Goal: Task Accomplishment & Management: Use online tool/utility

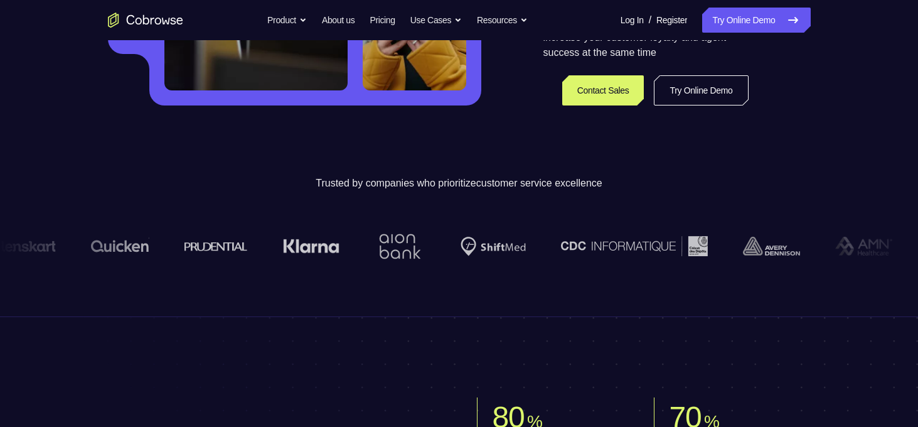
click at [780, 163] on div "Trusted by companies who prioritize customer service excellence" at bounding box center [459, 229] width 918 height 176
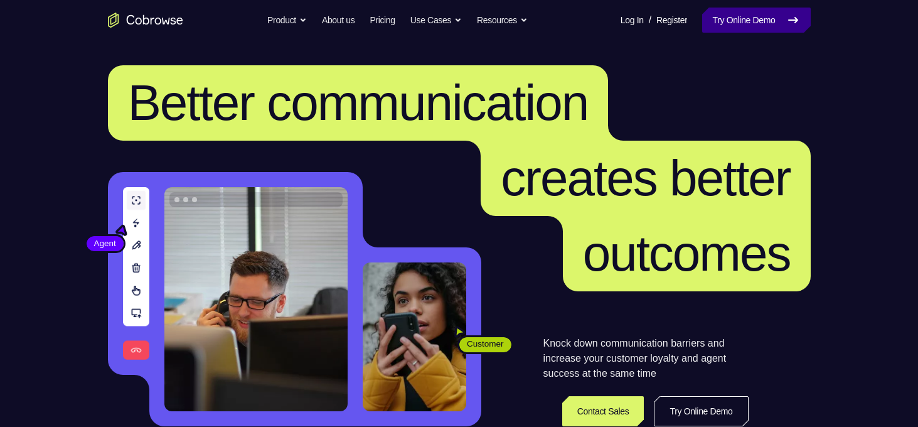
click at [753, 24] on link "Try Online Demo" at bounding box center [756, 20] width 108 height 25
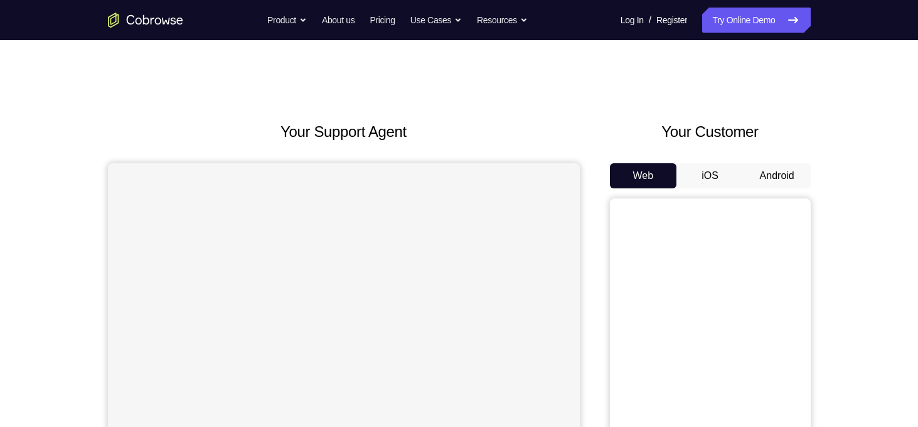
click at [795, 171] on button "Android" at bounding box center [777, 175] width 67 height 25
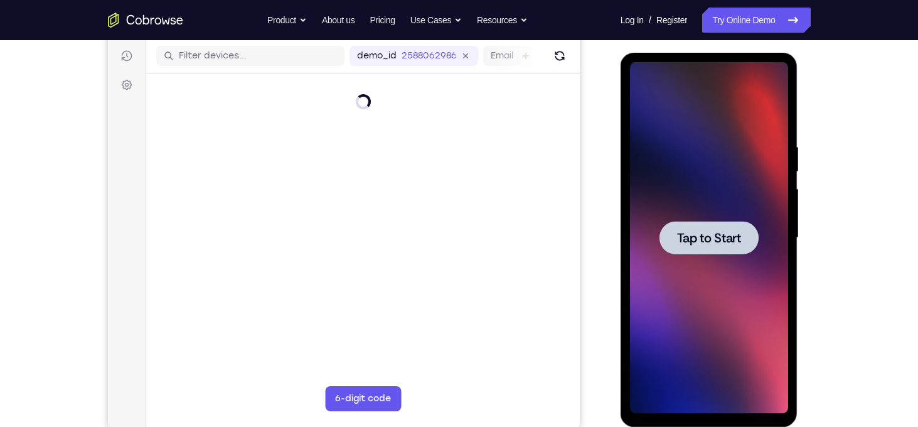
click at [699, 249] on div at bounding box center [709, 237] width 99 height 33
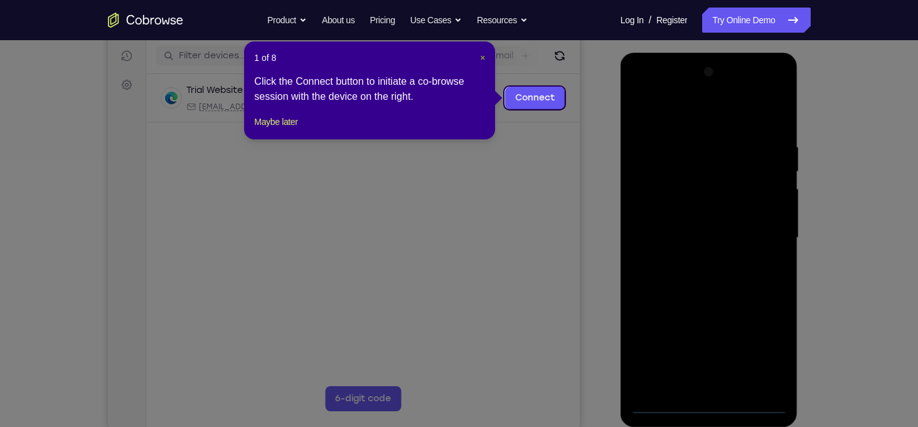
click at [484, 53] on span "×" at bounding box center [482, 58] width 5 height 10
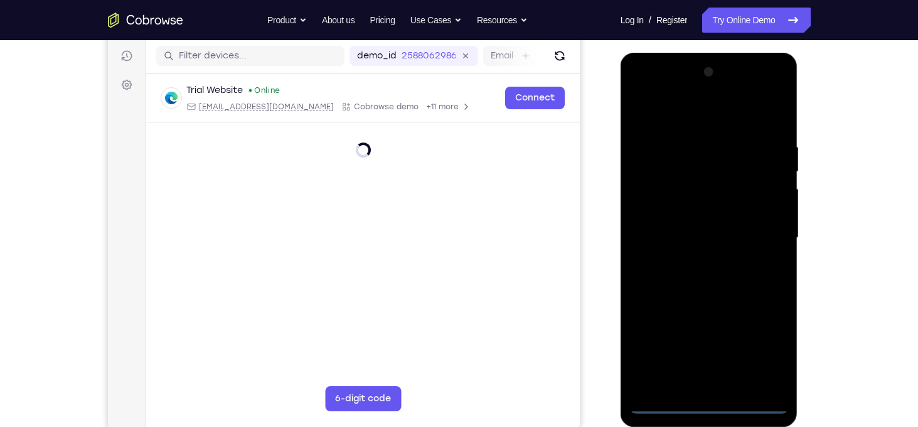
click at [716, 405] on div at bounding box center [709, 238] width 158 height 352
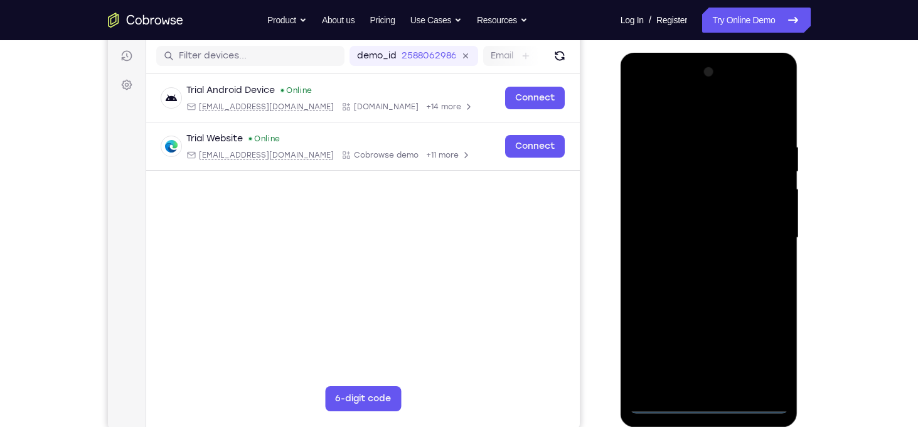
click at [769, 344] on div at bounding box center [709, 238] width 158 height 352
click at [676, 103] on div at bounding box center [709, 238] width 158 height 352
click at [769, 237] on div at bounding box center [709, 238] width 158 height 352
click at [726, 387] on div at bounding box center [709, 238] width 158 height 352
click at [729, 231] on div at bounding box center [709, 238] width 158 height 352
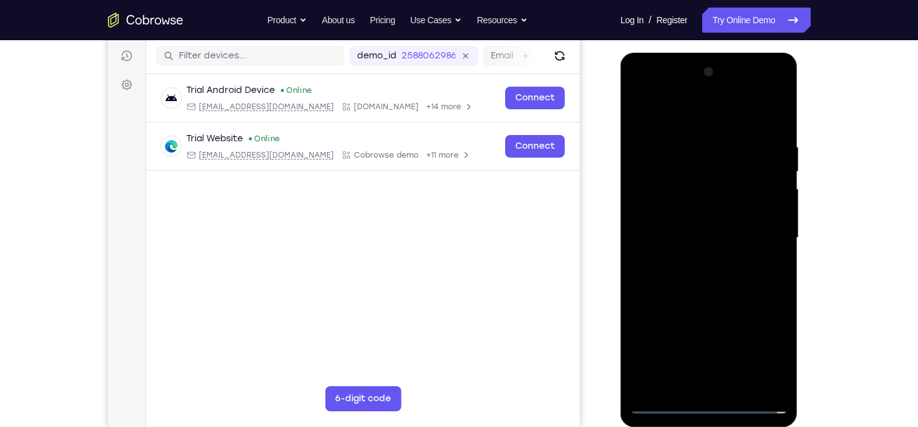
click at [657, 212] on div at bounding box center [709, 238] width 158 height 352
click at [702, 244] on div at bounding box center [709, 238] width 158 height 352
click at [743, 276] on div at bounding box center [709, 238] width 158 height 352
click at [719, 274] on div at bounding box center [709, 238] width 158 height 352
click at [777, 136] on div at bounding box center [709, 238] width 158 height 352
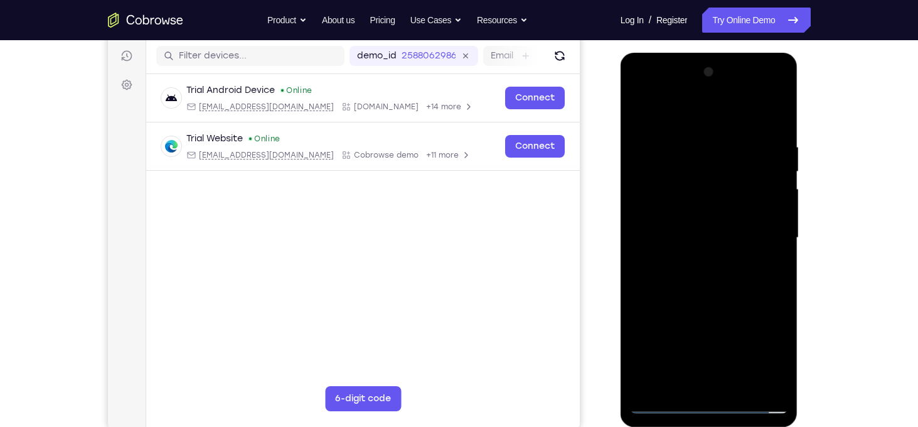
click at [694, 377] on div at bounding box center [709, 238] width 158 height 352
click at [702, 276] on div at bounding box center [709, 238] width 158 height 352
drag, startPoint x: 723, startPoint y: 111, endPoint x: 707, endPoint y: 43, distance: 69.7
click at [707, 53] on html "Online web based iOS Simulators and Android Emulators. Run iPhone, iPad, Mobile…" at bounding box center [710, 241] width 179 height 377
click at [772, 134] on div at bounding box center [709, 238] width 158 height 352
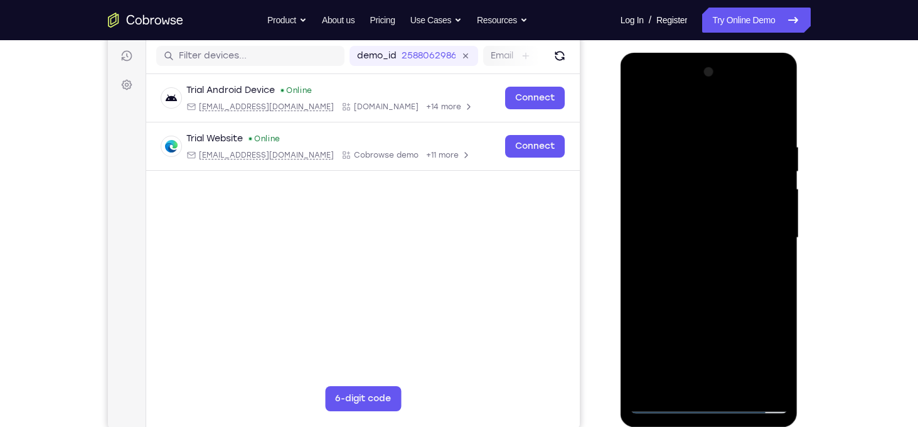
click at [705, 284] on div at bounding box center [709, 238] width 158 height 352
click at [716, 276] on div at bounding box center [709, 238] width 158 height 352
click at [724, 382] on div at bounding box center [709, 238] width 158 height 352
click at [705, 90] on div at bounding box center [709, 238] width 158 height 352
click at [689, 105] on div at bounding box center [709, 238] width 158 height 352
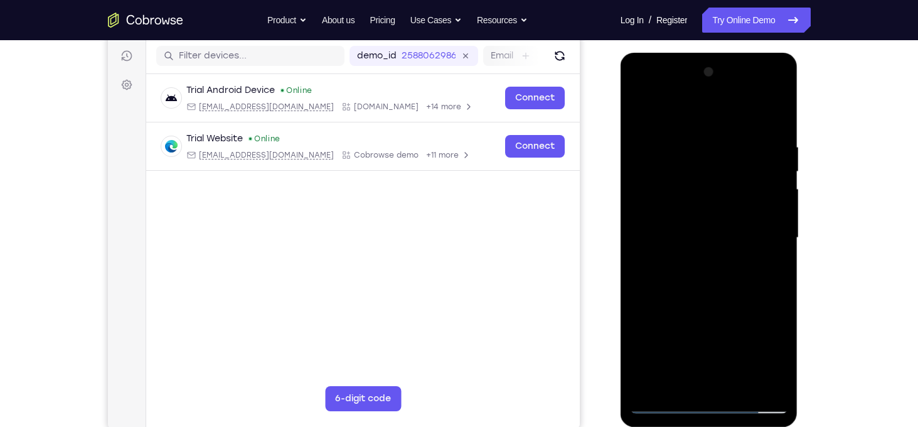
click at [779, 125] on div at bounding box center [709, 238] width 158 height 352
click at [740, 387] on div at bounding box center [709, 238] width 158 height 352
click at [747, 309] on div at bounding box center [709, 238] width 158 height 352
click at [741, 204] on div at bounding box center [709, 238] width 158 height 352
drag, startPoint x: 758, startPoint y: 254, endPoint x: 757, endPoint y: 317, distance: 62.8
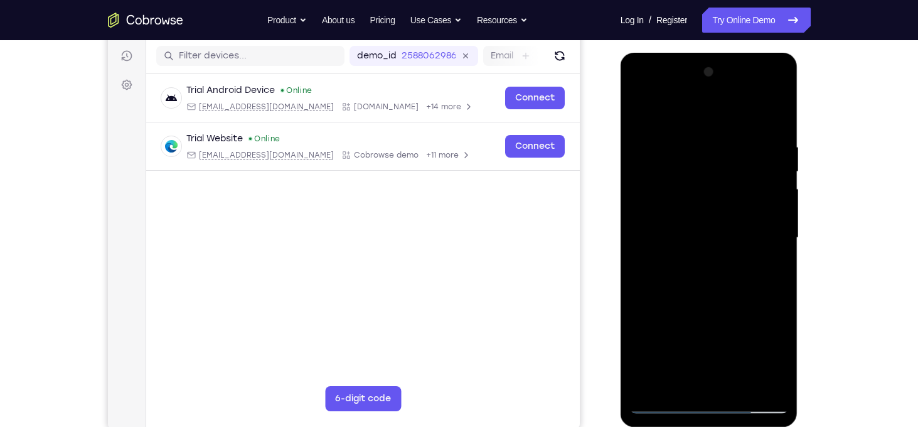
click at [757, 317] on div at bounding box center [709, 238] width 158 height 352
drag, startPoint x: 734, startPoint y: 208, endPoint x: 741, endPoint y: 280, distance: 72.0
click at [741, 280] on div at bounding box center [709, 238] width 158 height 352
drag, startPoint x: 750, startPoint y: 277, endPoint x: 745, endPoint y: 137, distance: 140.7
click at [745, 137] on div at bounding box center [709, 238] width 158 height 352
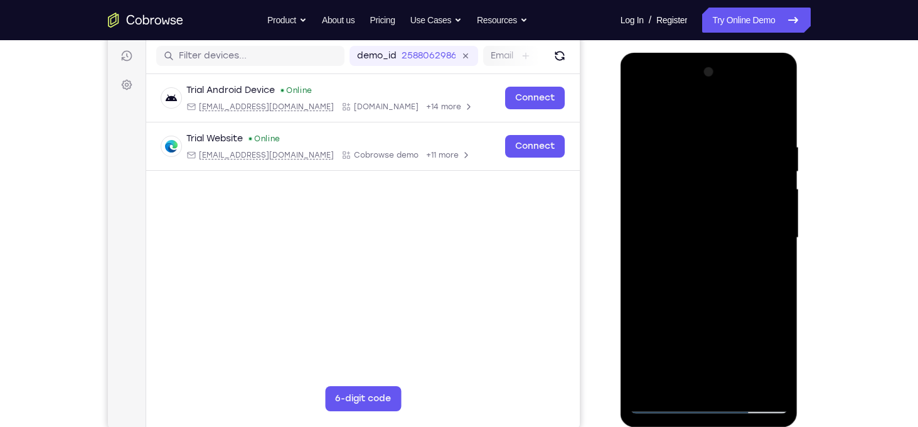
drag, startPoint x: 760, startPoint y: 236, endPoint x: 764, endPoint y: 85, distance: 150.7
click at [764, 85] on div at bounding box center [709, 238] width 158 height 352
drag, startPoint x: 741, startPoint y: 257, endPoint x: 739, endPoint y: 232, distance: 25.2
click at [739, 232] on div at bounding box center [709, 238] width 158 height 352
click at [690, 277] on div at bounding box center [709, 238] width 158 height 352
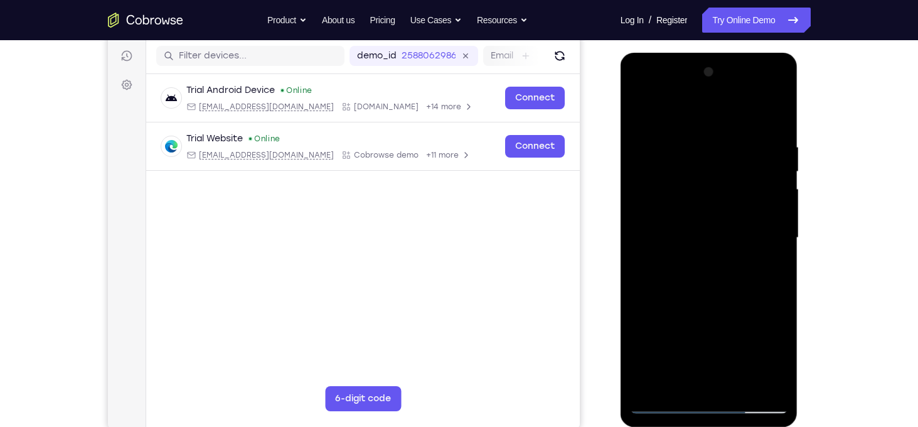
click at [645, 108] on div at bounding box center [709, 238] width 158 height 352
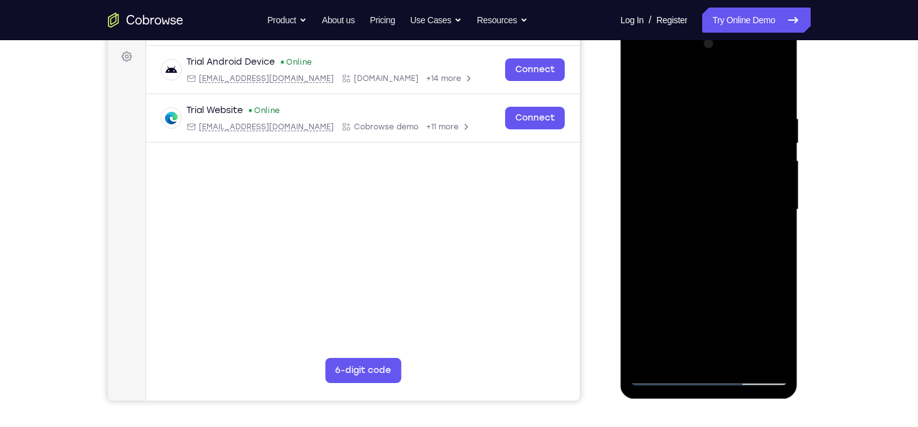
scroll to position [178, 0]
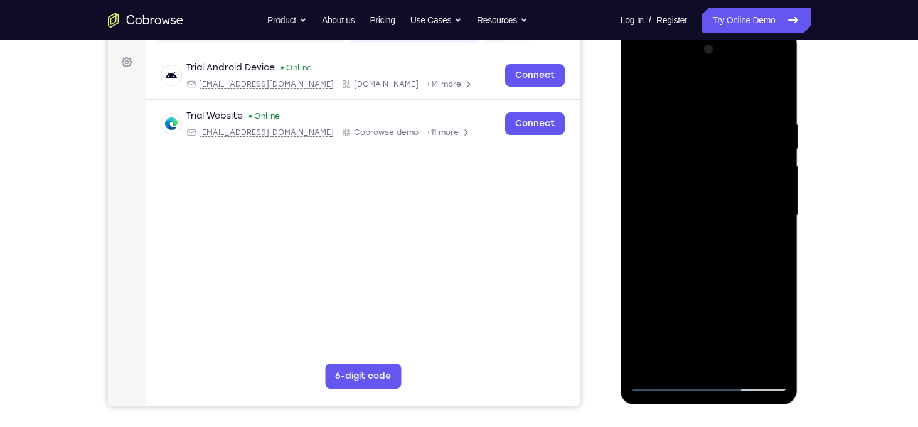
click at [780, 86] on div at bounding box center [709, 216] width 158 height 352
click at [642, 88] on div at bounding box center [709, 216] width 158 height 352
drag, startPoint x: 733, startPoint y: 196, endPoint x: 734, endPoint y: 109, distance: 87.3
click at [734, 109] on div at bounding box center [709, 216] width 158 height 352
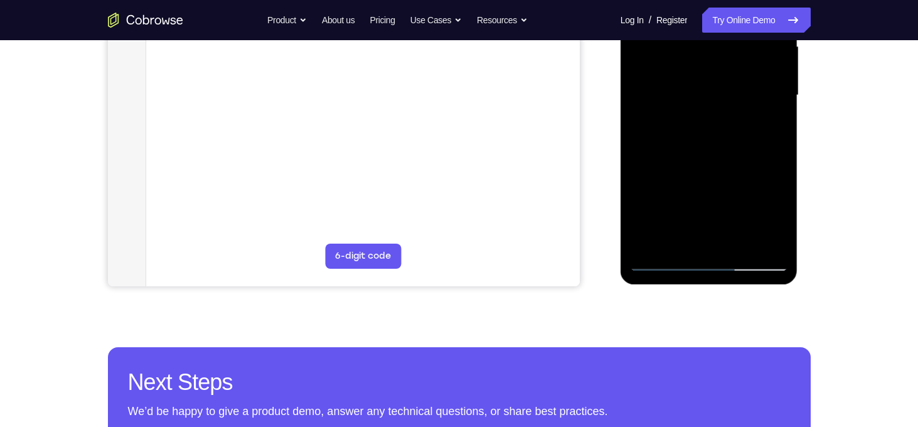
scroll to position [298, 0]
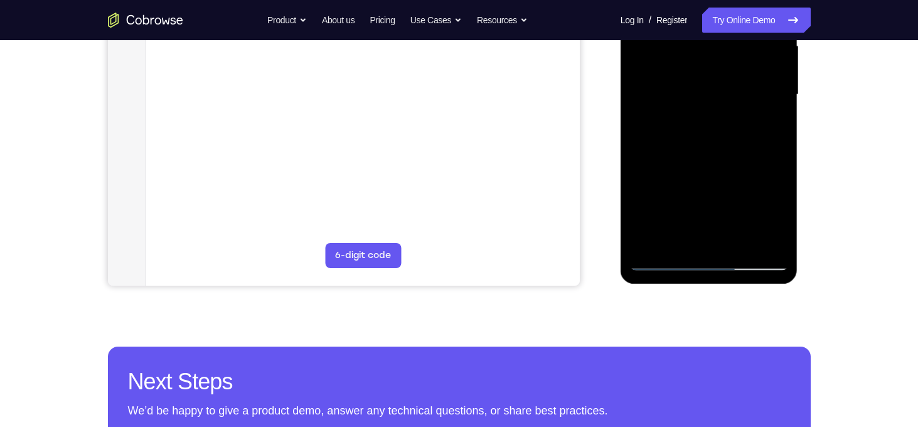
drag, startPoint x: 747, startPoint y: 131, endPoint x: 750, endPoint y: 57, distance: 74.1
click at [750, 57] on div at bounding box center [709, 95] width 158 height 352
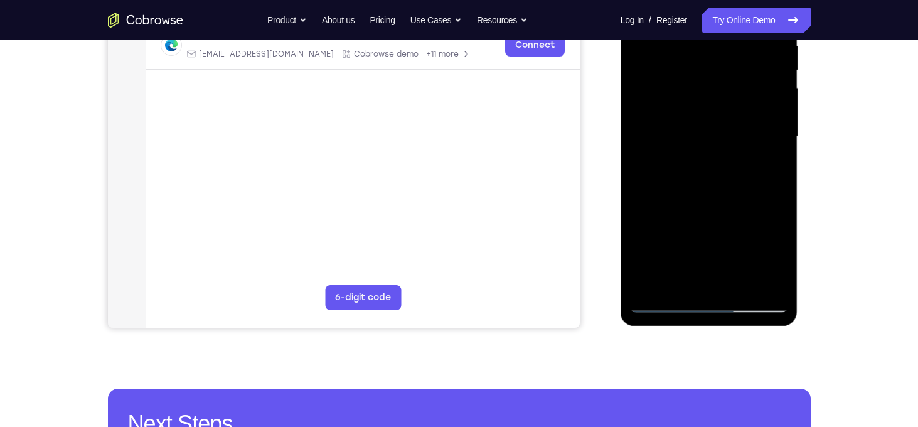
scroll to position [253, 0]
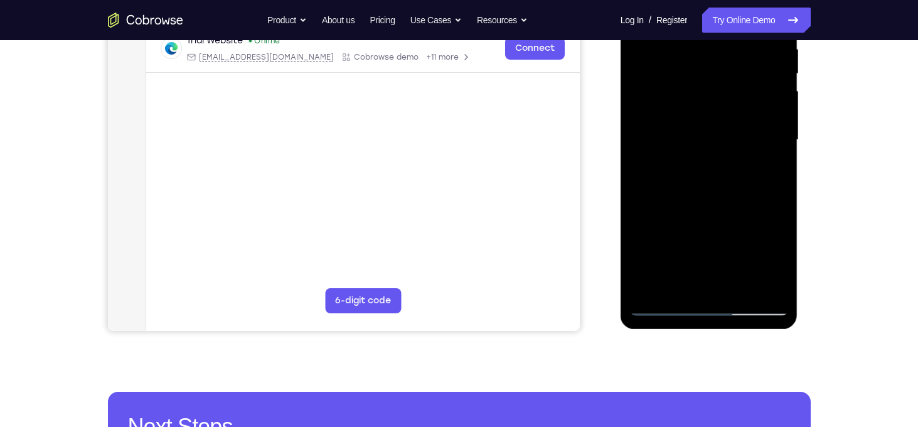
drag, startPoint x: 751, startPoint y: 177, endPoint x: 729, endPoint y: 79, distance: 100.2
click at [729, 79] on div at bounding box center [709, 140] width 158 height 352
drag, startPoint x: 765, startPoint y: 215, endPoint x: 756, endPoint y: 144, distance: 71.6
click at [756, 144] on div at bounding box center [709, 140] width 158 height 352
drag, startPoint x: 765, startPoint y: 206, endPoint x: 736, endPoint y: 58, distance: 150.5
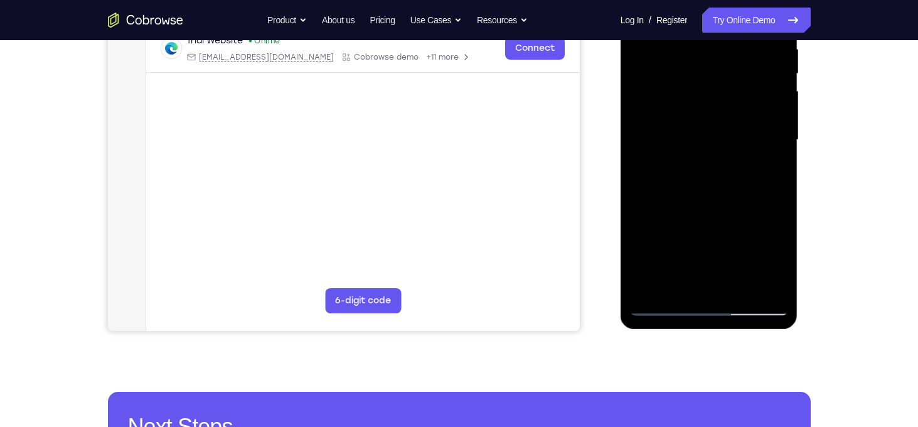
click at [736, 58] on div at bounding box center [709, 140] width 158 height 352
drag, startPoint x: 780, startPoint y: 203, endPoint x: 780, endPoint y: 193, distance: 9.4
click at [780, 193] on div at bounding box center [709, 140] width 158 height 352
drag, startPoint x: 758, startPoint y: 247, endPoint x: 754, endPoint y: 185, distance: 62.3
click at [754, 185] on div at bounding box center [709, 140] width 158 height 352
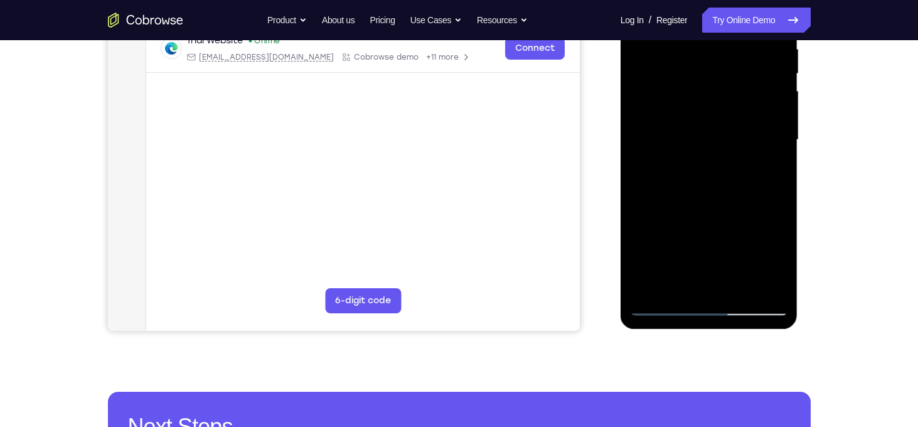
drag, startPoint x: 754, startPoint y: 143, endPoint x: 745, endPoint y: 78, distance: 66.0
click at [745, 78] on div at bounding box center [709, 140] width 158 height 352
drag, startPoint x: 740, startPoint y: 161, endPoint x: 711, endPoint y: 81, distance: 85.4
click at [711, 81] on div at bounding box center [709, 140] width 158 height 352
drag, startPoint x: 731, startPoint y: 207, endPoint x: 731, endPoint y: 170, distance: 36.4
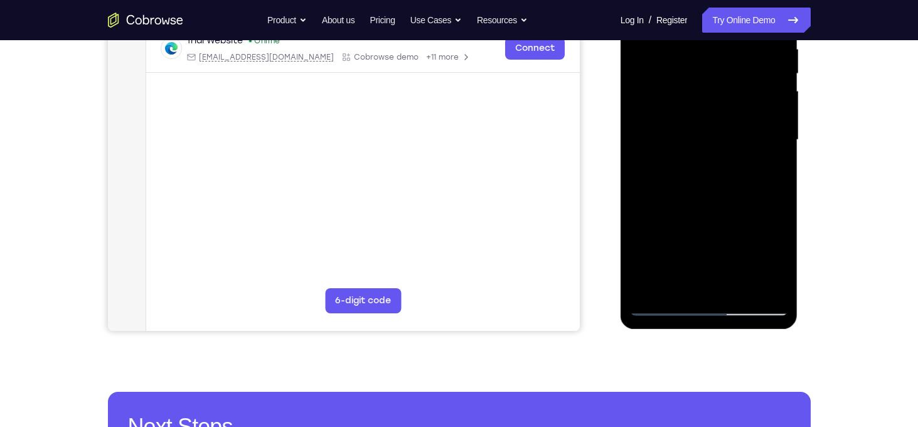
click at [731, 170] on div at bounding box center [709, 140] width 158 height 352
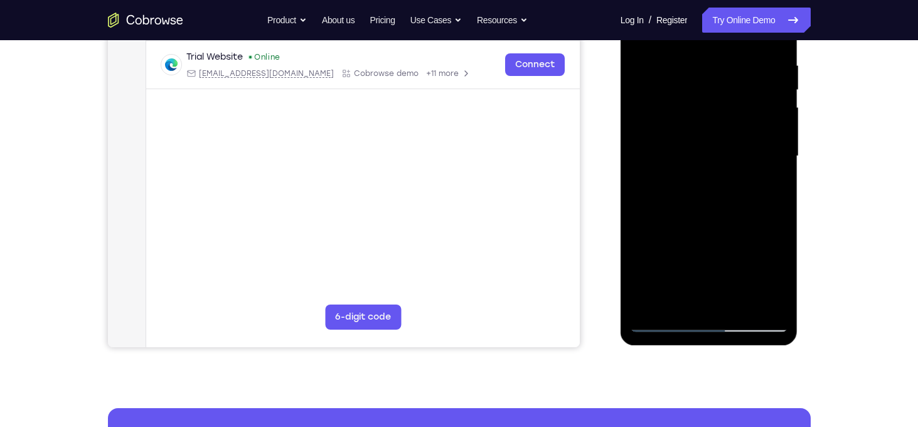
scroll to position [236, 0]
click at [781, 207] on div at bounding box center [709, 157] width 158 height 352
click at [782, 289] on div at bounding box center [709, 157] width 158 height 352
click at [642, 206] on div at bounding box center [709, 157] width 158 height 352
drag, startPoint x: 751, startPoint y: 200, endPoint x: 738, endPoint y: 90, distance: 110.7
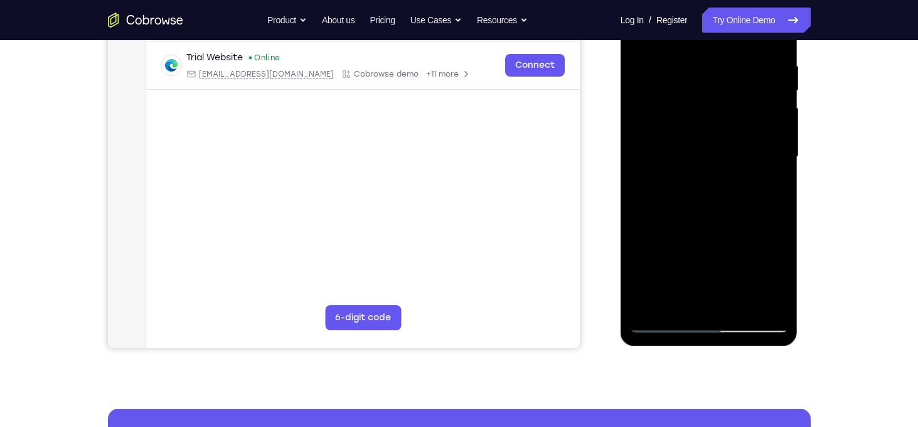
click at [738, 90] on div at bounding box center [709, 157] width 158 height 352
drag, startPoint x: 734, startPoint y: 186, endPoint x: 731, endPoint y: 133, distance: 52.8
click at [731, 133] on div at bounding box center [709, 157] width 158 height 352
drag, startPoint x: 736, startPoint y: 200, endPoint x: 736, endPoint y: 173, distance: 27.6
click at [736, 173] on div at bounding box center [709, 157] width 158 height 352
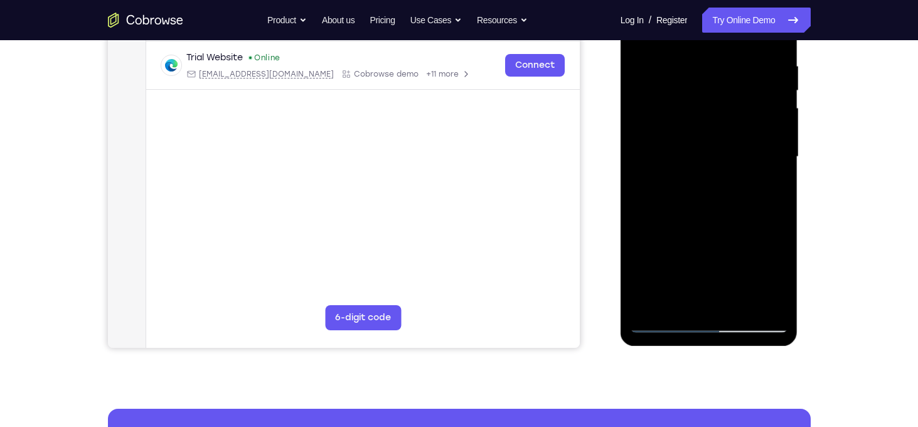
drag, startPoint x: 735, startPoint y: 215, endPoint x: 738, endPoint y: 120, distance: 95.5
click at [738, 120] on div at bounding box center [709, 157] width 158 height 352
drag, startPoint x: 733, startPoint y: 239, endPoint x: 735, endPoint y: 200, distance: 38.3
click at [735, 200] on div at bounding box center [709, 157] width 158 height 352
drag, startPoint x: 736, startPoint y: 203, endPoint x: 731, endPoint y: 87, distance: 116.3
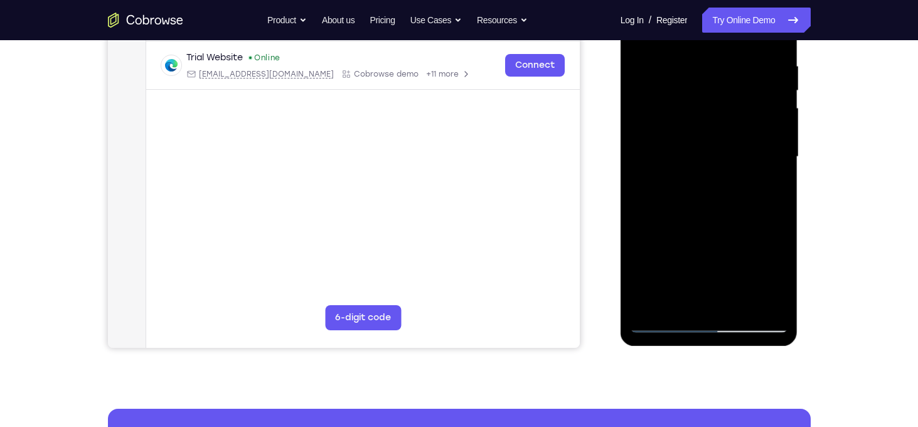
click at [731, 87] on div at bounding box center [709, 157] width 158 height 352
drag, startPoint x: 736, startPoint y: 218, endPoint x: 733, endPoint y: 141, distance: 77.3
click at [733, 141] on div at bounding box center [709, 157] width 158 height 352
drag, startPoint x: 733, startPoint y: 141, endPoint x: 742, endPoint y: 219, distance: 78.3
click at [742, 219] on div at bounding box center [709, 157] width 158 height 352
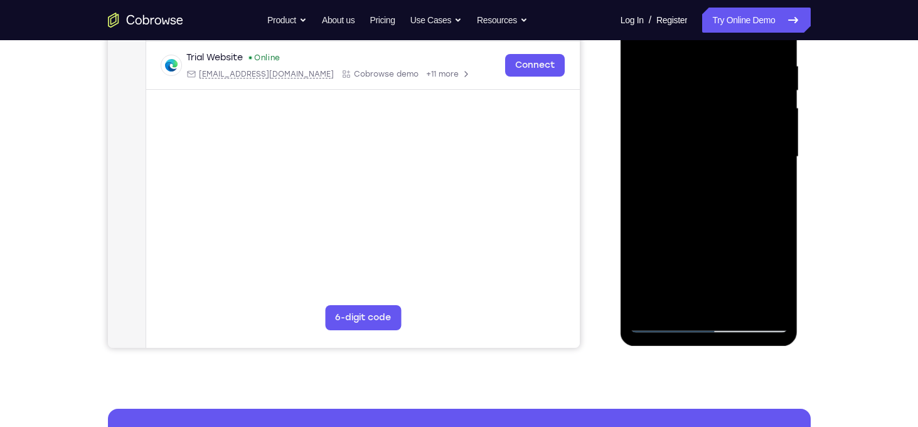
drag, startPoint x: 730, startPoint y: 250, endPoint x: 727, endPoint y: 157, distance: 93.6
click at [727, 157] on div at bounding box center [709, 157] width 158 height 352
drag, startPoint x: 742, startPoint y: 233, endPoint x: 748, endPoint y: 160, distance: 73.1
click at [748, 160] on div at bounding box center [709, 157] width 158 height 352
drag, startPoint x: 741, startPoint y: 228, endPoint x: 746, endPoint y: 171, distance: 56.7
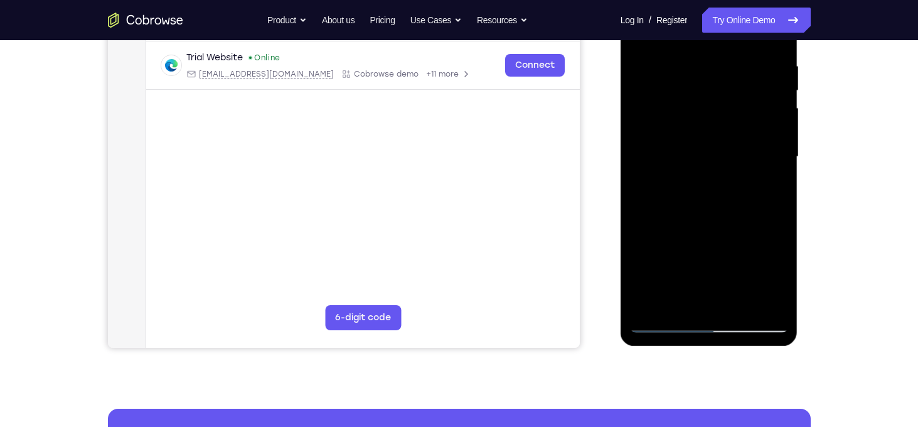
click at [746, 171] on div at bounding box center [709, 157] width 158 height 352
drag, startPoint x: 758, startPoint y: 229, endPoint x: 759, endPoint y: 205, distance: 24.5
click at [759, 205] on div at bounding box center [709, 157] width 158 height 352
drag, startPoint x: 738, startPoint y: 207, endPoint x: 735, endPoint y: 158, distance: 49.1
click at [735, 158] on div at bounding box center [709, 157] width 158 height 352
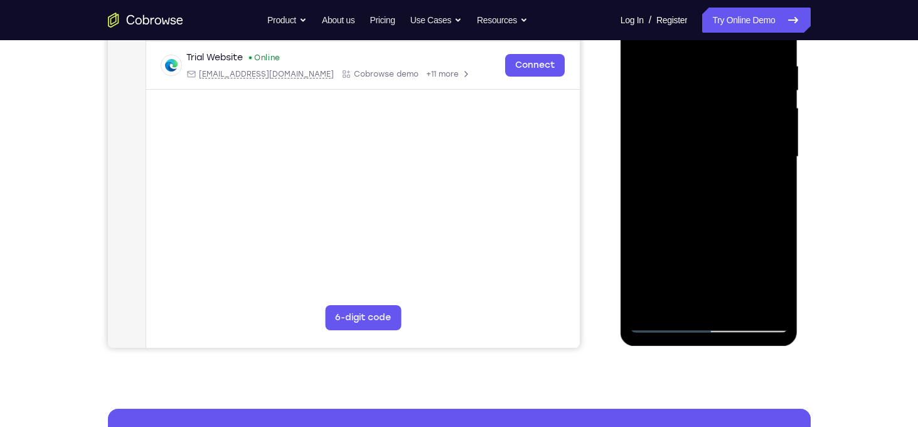
drag, startPoint x: 719, startPoint y: 186, endPoint x: 718, endPoint y: 118, distance: 68.4
click at [718, 118] on div at bounding box center [709, 157] width 158 height 352
drag, startPoint x: 729, startPoint y: 239, endPoint x: 726, endPoint y: 148, distance: 91.1
click at [726, 148] on div at bounding box center [709, 157] width 158 height 352
drag, startPoint x: 753, startPoint y: 275, endPoint x: 753, endPoint y: 266, distance: 8.8
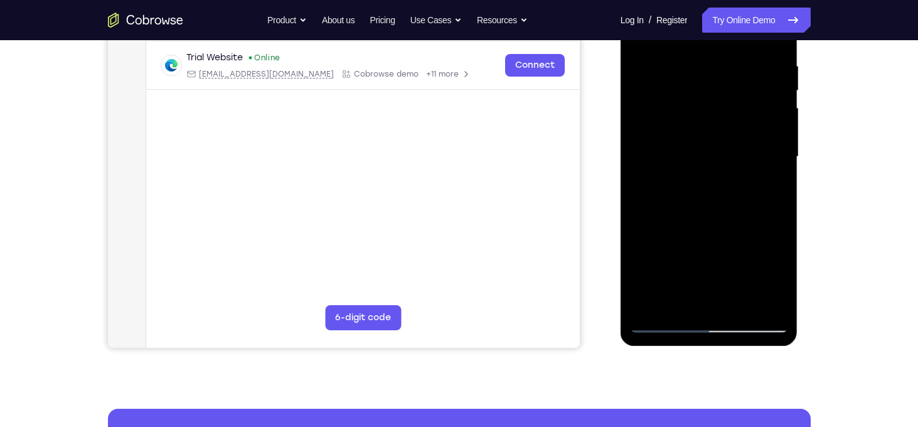
click at [753, 266] on div at bounding box center [709, 157] width 158 height 352
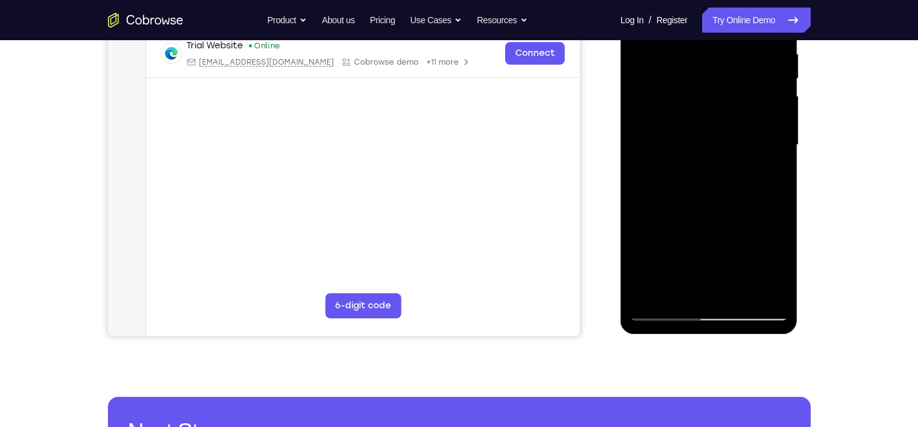
scroll to position [247, 0]
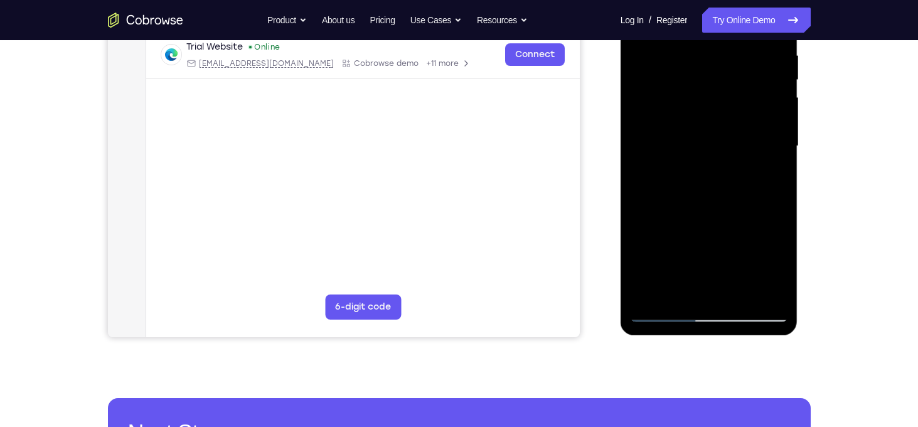
click at [823, 117] on div "Your Support Agent Your Customer Web iOS Android Next Steps We’d be happy to gi…" at bounding box center [460, 207] width 804 height 828
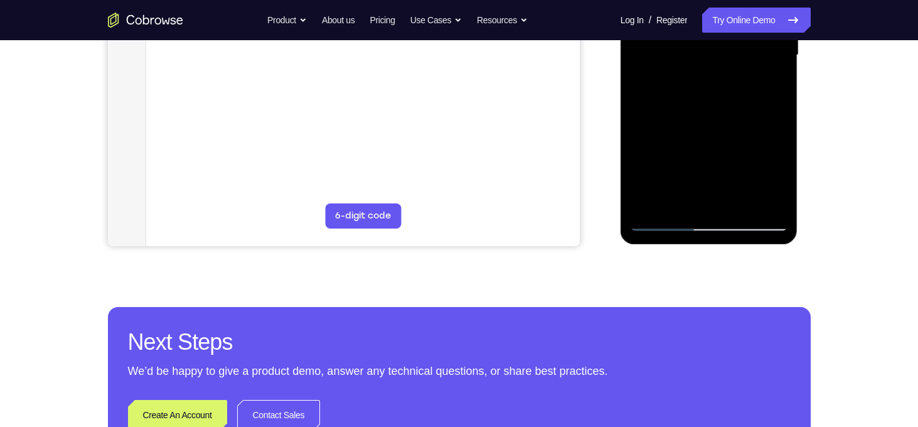
click at [824, 151] on div "Your Support Agent Your Customer Web iOS Android Next Steps We’d be happy to gi…" at bounding box center [460, 116] width 804 height 828
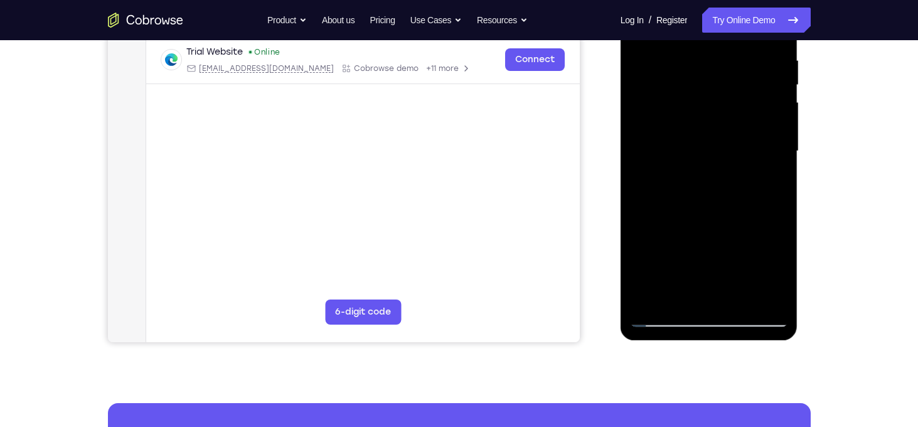
scroll to position [241, 0]
